Goal: Task Accomplishment & Management: Complete application form

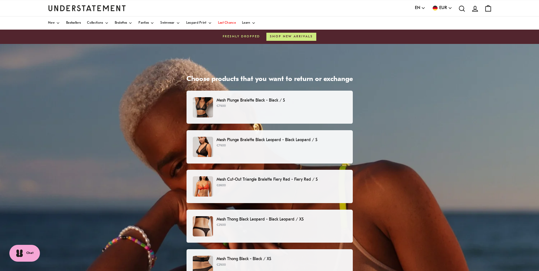
click at [255, 153] on div "Mesh Plunge Bralette Black Leopard - Black Leopard / S €79.00" at bounding box center [269, 147] width 153 height 20
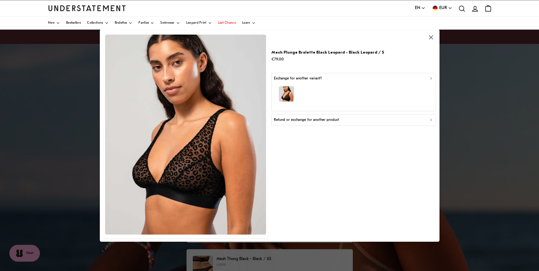
click at [315, 123] on button "Refund or exchange for another product" at bounding box center [353, 119] width 165 height 11
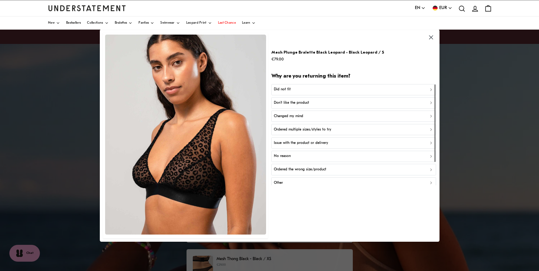
click at [304, 103] on p "Don't like the product" at bounding box center [291, 103] width 35 height 6
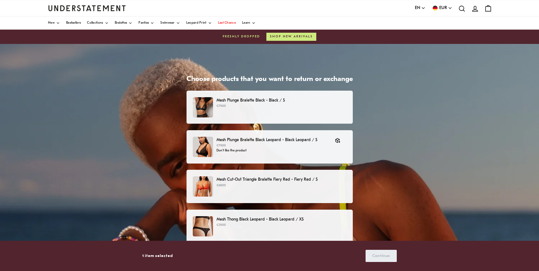
click at [281, 221] on p "Mesh Thong Black Leopard - Black Leopard / XS" at bounding box center [281, 219] width 130 height 7
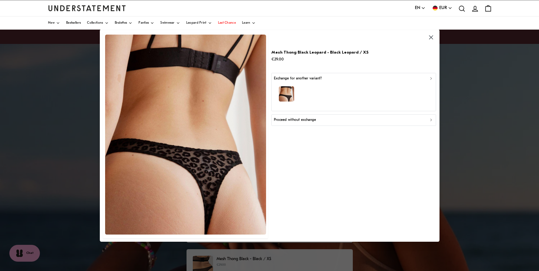
click at [304, 122] on p "Proceed without exchange" at bounding box center [295, 120] width 42 height 6
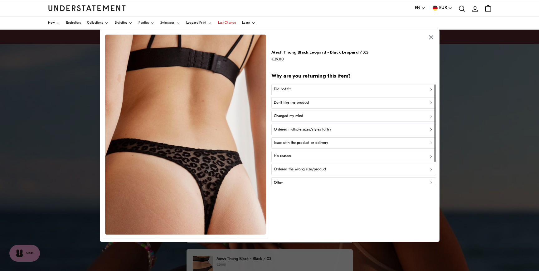
click at [298, 104] on p "Don't like the product" at bounding box center [291, 103] width 35 height 6
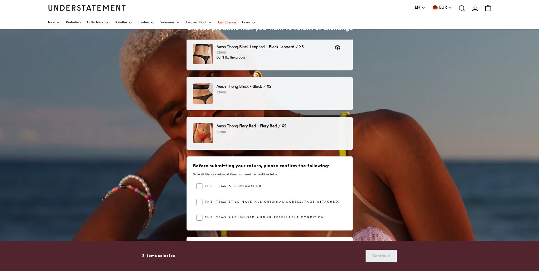
scroll to position [77, 0]
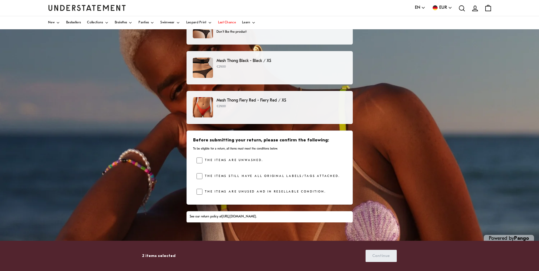
click at [197, 173] on div "Before submitting your return, please confirm the following: To be eligible for…" at bounding box center [269, 168] width 166 height 74
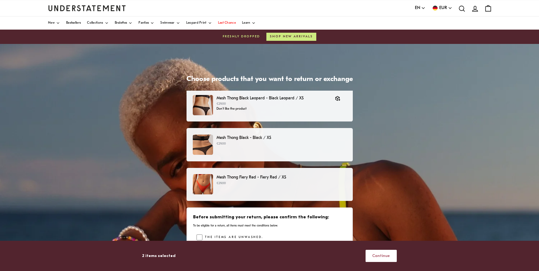
scroll to position [84, 0]
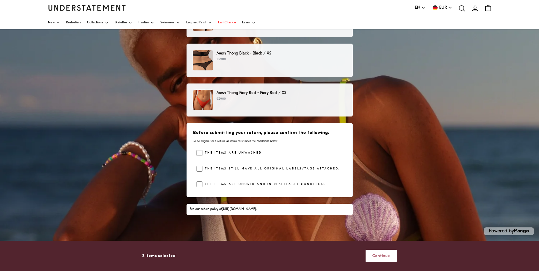
click at [388, 256] on span "Continue" at bounding box center [381, 256] width 18 height 12
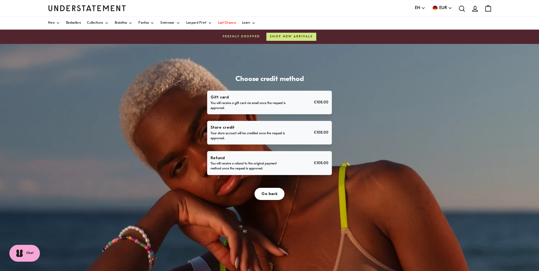
click at [305, 162] on div "Refund You will receive a refund to the original payment method once the reques…" at bounding box center [269, 163] width 118 height 17
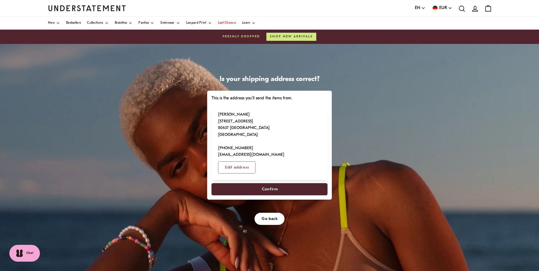
click at [294, 184] on span "Confirm" at bounding box center [269, 190] width 102 height 12
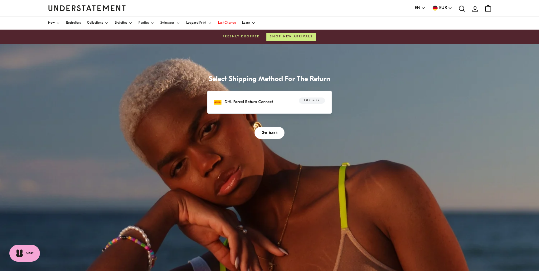
click at [262, 94] on div "DHL Parcel Return Connect EUR 5.99" at bounding box center [269, 102] width 125 height 23
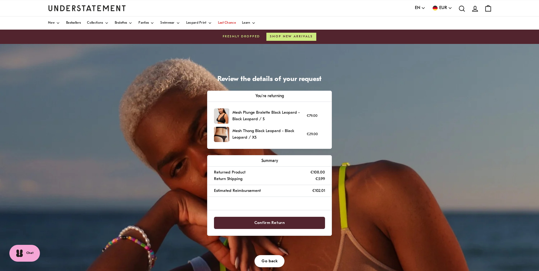
click at [267, 223] on span "Confirm Return" at bounding box center [269, 223] width 31 height 12
